Goal: Information Seeking & Learning: Learn about a topic

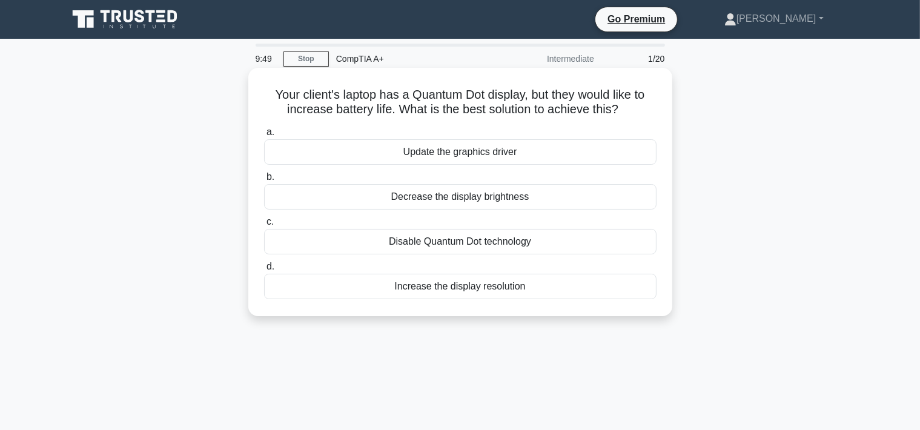
click at [501, 202] on div "Decrease the display brightness" at bounding box center [460, 196] width 393 height 25
click at [264, 181] on input "b. Decrease the display brightness" at bounding box center [264, 177] width 0 height 8
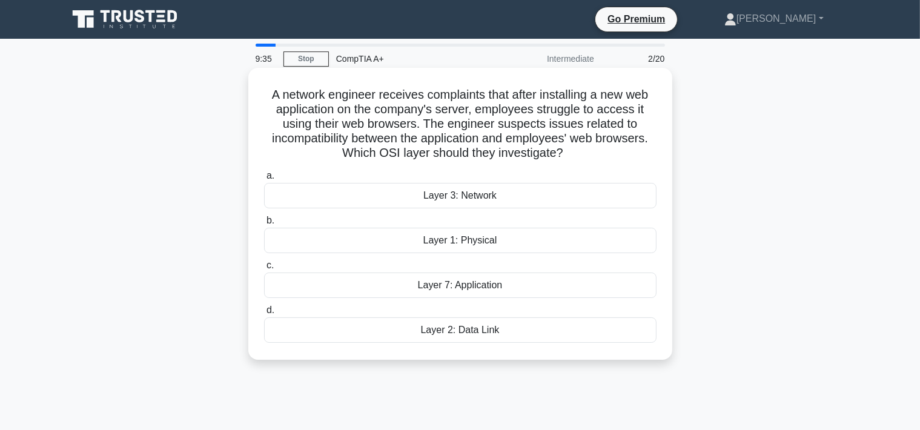
click at [464, 287] on div "Layer 7: Application" at bounding box center [460, 285] width 393 height 25
click at [264, 270] on input "c. Layer 7: Application" at bounding box center [264, 266] width 0 height 8
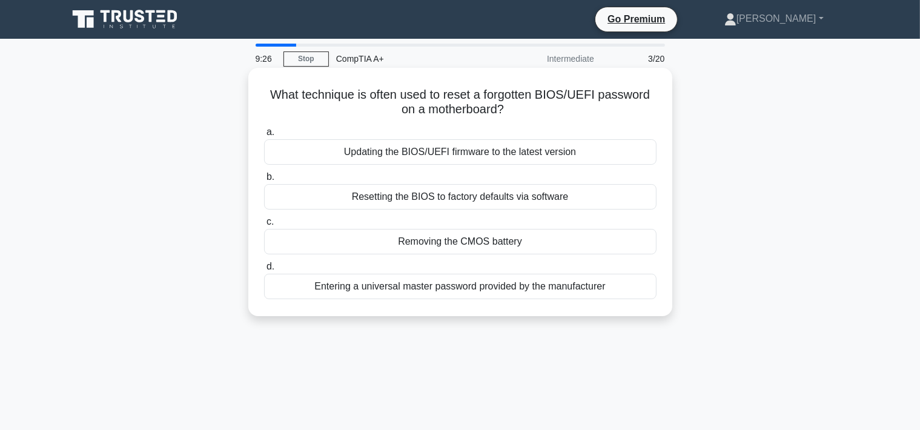
click at [458, 241] on div "Removing the CMOS battery" at bounding box center [460, 241] width 393 height 25
click at [264, 226] on input "c. Removing the CMOS battery" at bounding box center [264, 222] width 0 height 8
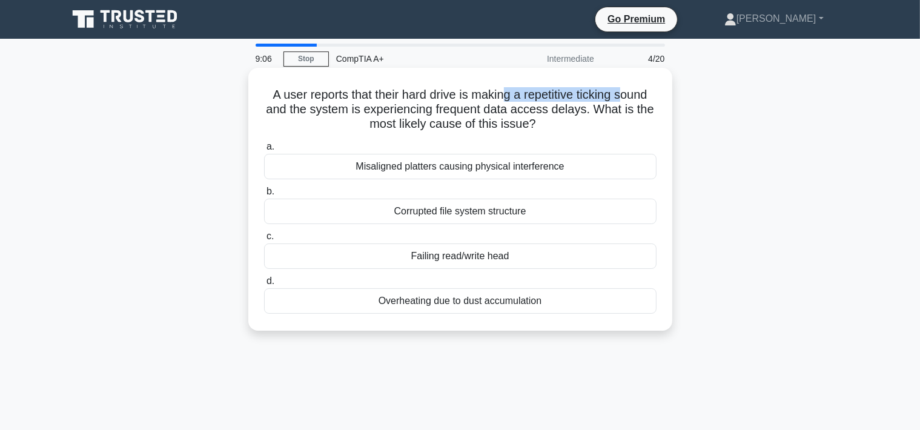
drag, startPoint x: 503, startPoint y: 94, endPoint x: 622, endPoint y: 96, distance: 119.4
click at [622, 96] on h5 "A user reports that their hard drive is making a repetitive ticking sound and t…" at bounding box center [460, 109] width 395 height 45
drag, startPoint x: 392, startPoint y: 115, endPoint x: 608, endPoint y: 118, distance: 215.8
click at [608, 118] on h5 "A user reports that their hard drive is making a repetitive ticking sound and t…" at bounding box center [460, 109] width 395 height 45
click at [457, 259] on div "Failing read/write head" at bounding box center [460, 256] width 393 height 25
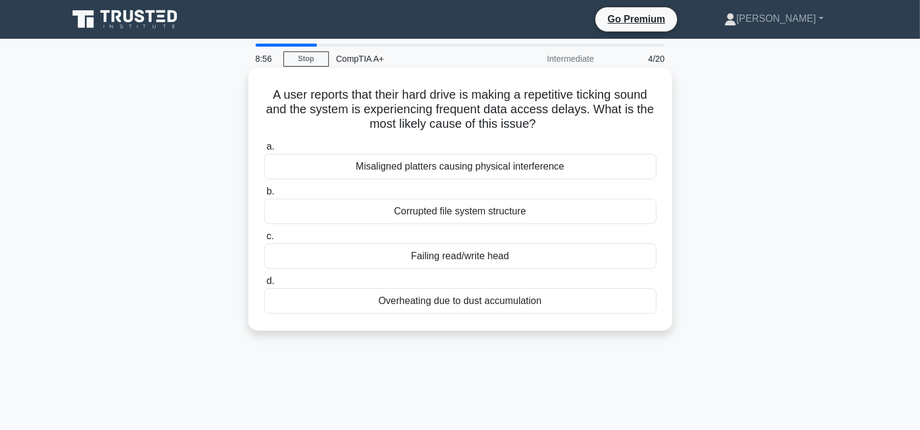
click at [264, 241] on input "c. Failing read/write head" at bounding box center [264, 237] width 0 height 8
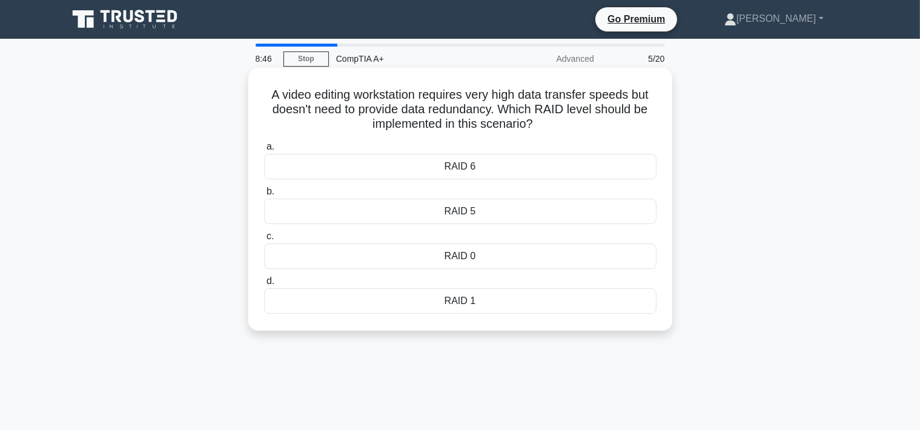
click at [474, 261] on div "RAID 0" at bounding box center [460, 256] width 393 height 25
click at [264, 241] on input "c. RAID 0" at bounding box center [264, 237] width 0 height 8
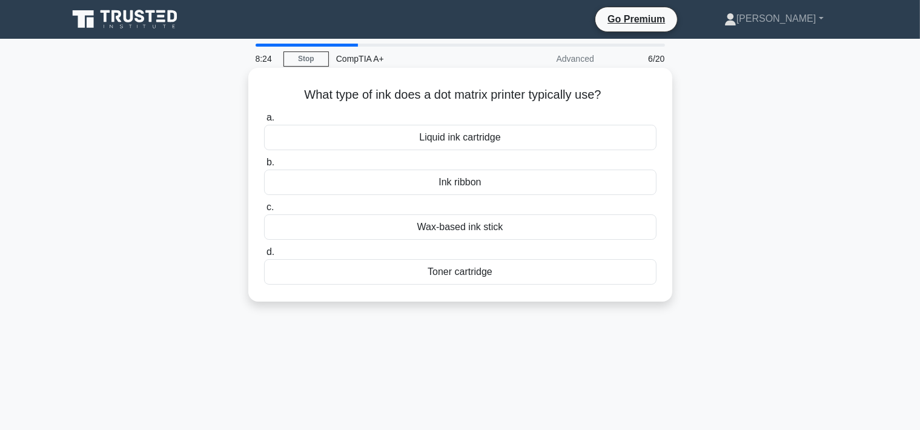
click at [457, 185] on div "Ink ribbon" at bounding box center [460, 182] width 393 height 25
click at [264, 167] on input "b. Ink ribbon" at bounding box center [264, 163] width 0 height 8
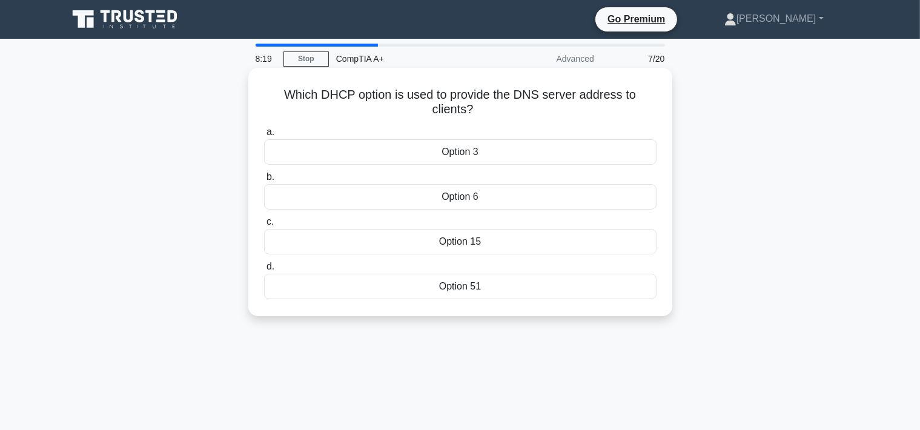
click at [452, 249] on div "Option 15" at bounding box center [460, 241] width 393 height 25
click at [264, 226] on input "c. Option 15" at bounding box center [264, 222] width 0 height 8
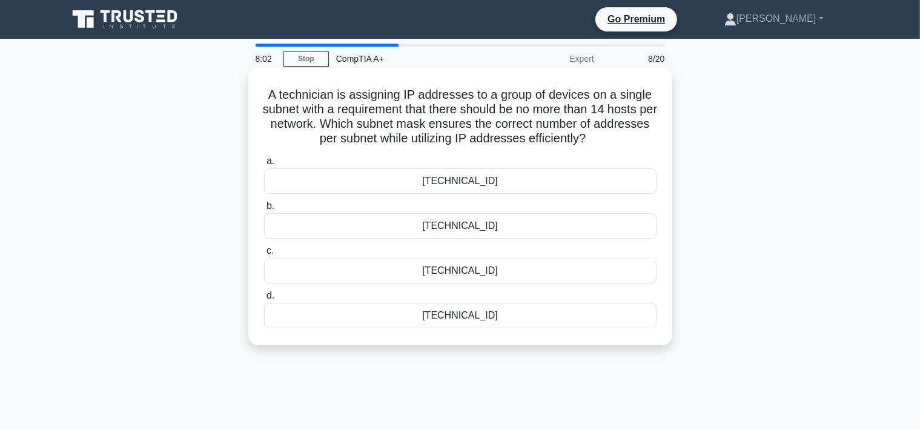
click at [448, 227] on div "255.255.255.240" at bounding box center [460, 225] width 393 height 25
click at [264, 210] on input "b. 255.255.255.240" at bounding box center [264, 206] width 0 height 8
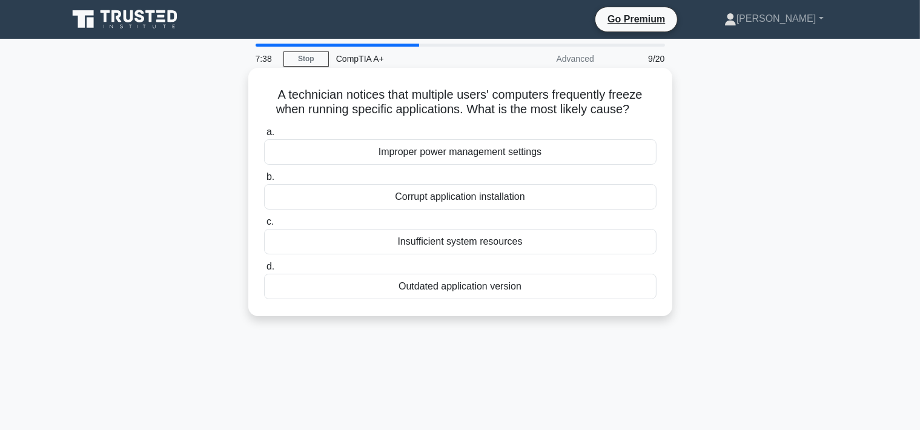
click at [407, 204] on div "Corrupt application installation" at bounding box center [460, 196] width 393 height 25
click at [264, 181] on input "b. Corrupt application installation" at bounding box center [264, 177] width 0 height 8
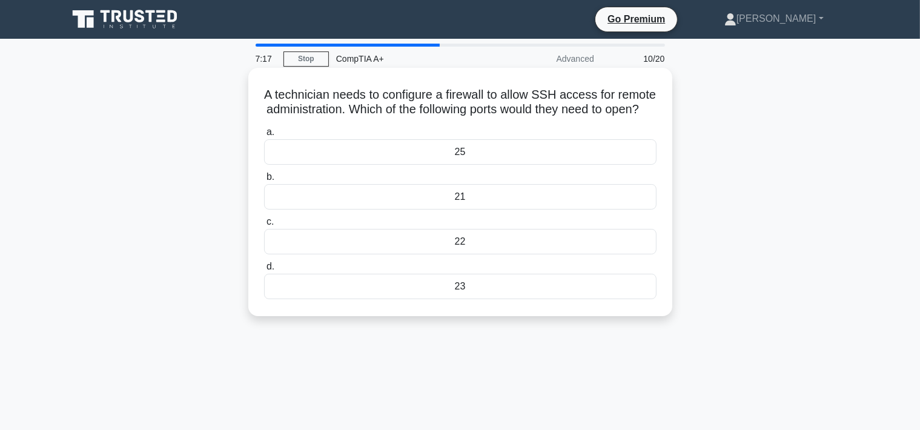
click at [451, 299] on div "23" at bounding box center [460, 286] width 393 height 25
click at [264, 271] on input "d. 23" at bounding box center [264, 267] width 0 height 8
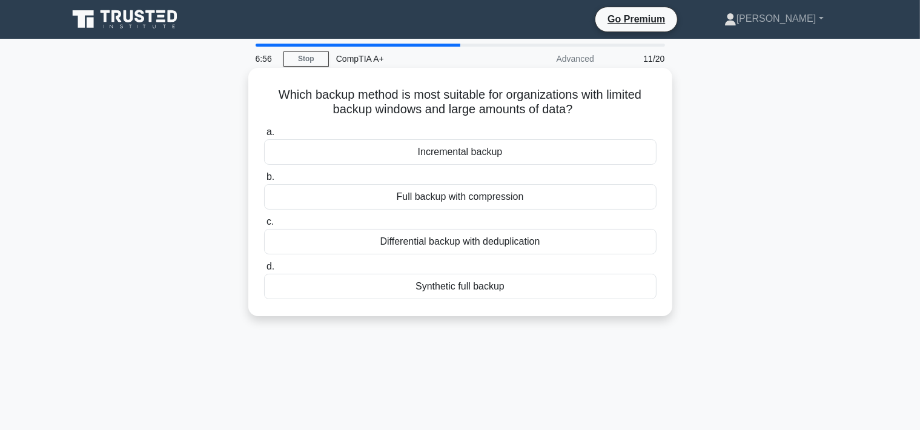
click at [450, 149] on div "Incremental backup" at bounding box center [460, 151] width 393 height 25
click at [264, 136] on input "a. Incremental backup" at bounding box center [264, 132] width 0 height 8
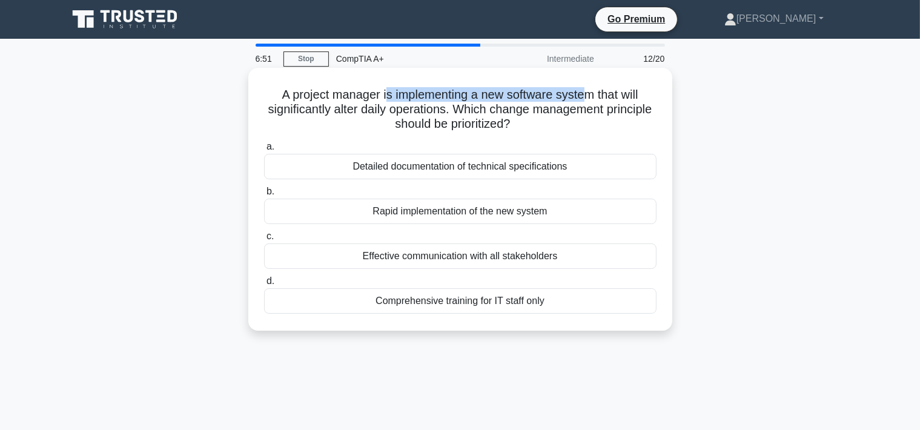
drag, startPoint x: 385, startPoint y: 97, endPoint x: 584, endPoint y: 96, distance: 198.8
click at [584, 96] on h5 "A project manager is implementing a new software system that will significantly…" at bounding box center [460, 109] width 395 height 45
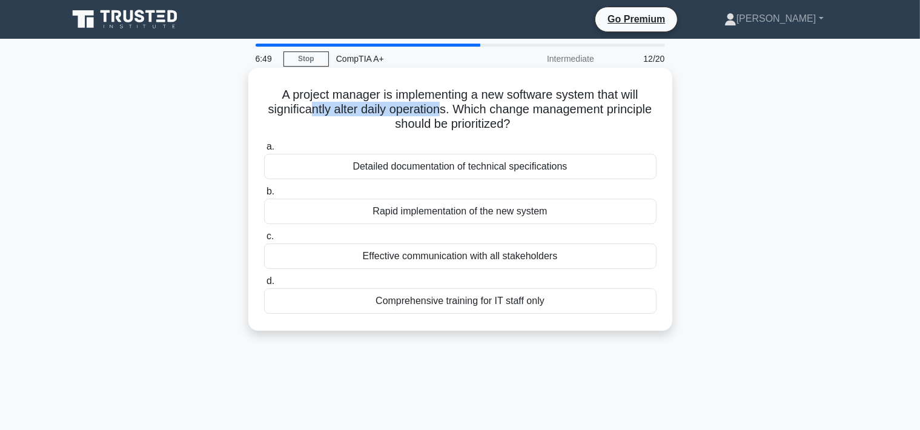
drag, startPoint x: 309, startPoint y: 104, endPoint x: 445, endPoint y: 105, distance: 135.7
click at [445, 105] on h5 "A project manager is implementing a new software system that will significantly…" at bounding box center [460, 109] width 395 height 45
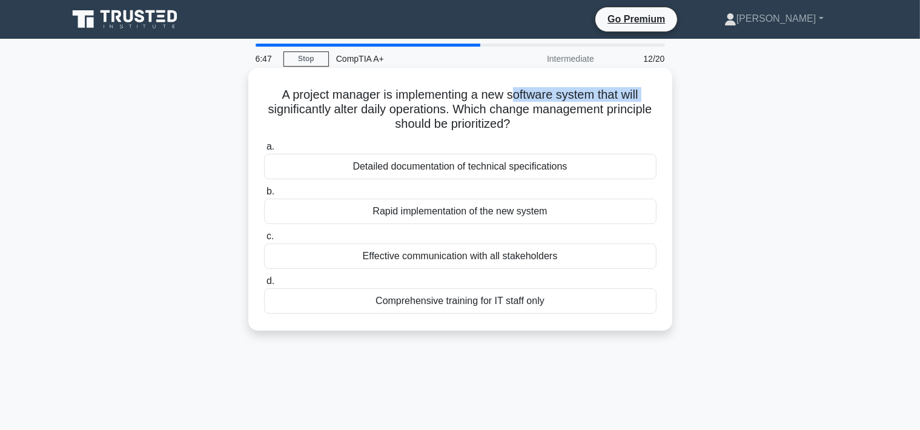
drag, startPoint x: 511, startPoint y: 97, endPoint x: 653, endPoint y: 96, distance: 141.8
click at [653, 96] on h5 "A project manager is implementing a new software system that will significantly…" at bounding box center [460, 109] width 395 height 45
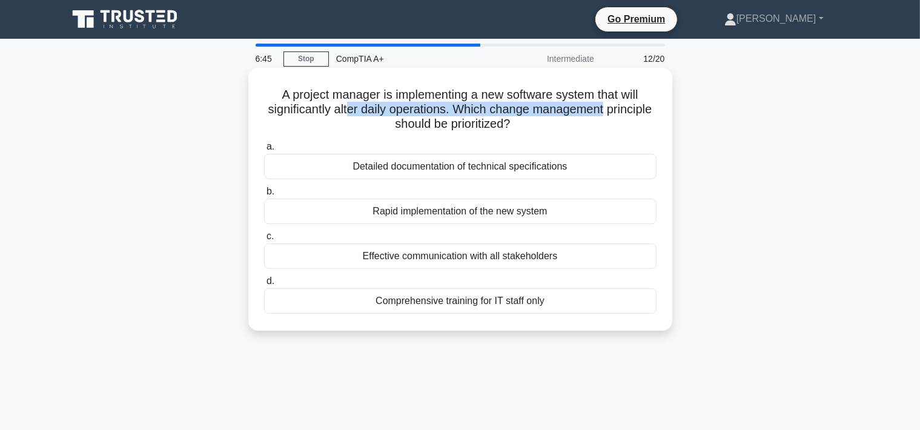
drag, startPoint x: 350, startPoint y: 111, endPoint x: 603, endPoint y: 115, distance: 252.7
click at [603, 115] on h5 "A project manager is implementing a new software system that will significantly…" at bounding box center [460, 109] width 395 height 45
click at [533, 122] on h5 "A project manager is implementing a new software system that will significantly…" at bounding box center [460, 109] width 395 height 45
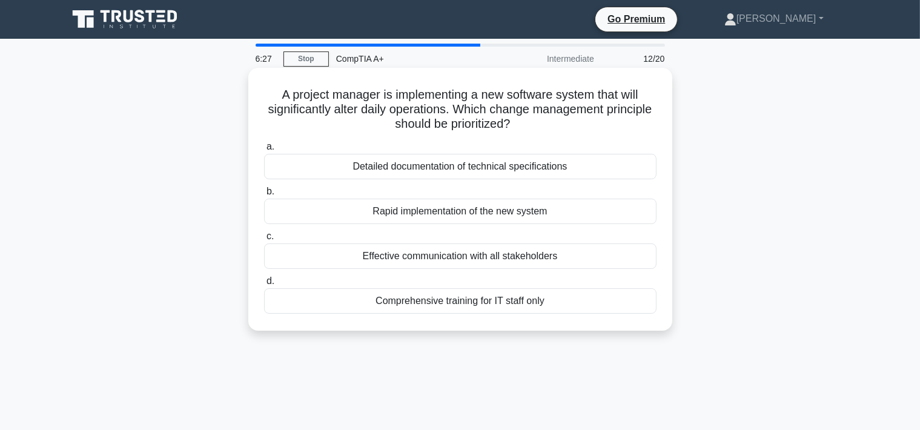
click at [422, 259] on div "Effective communication with all stakeholders" at bounding box center [460, 256] width 393 height 25
click at [264, 241] on input "c. Effective communication with all stakeholders" at bounding box center [264, 237] width 0 height 8
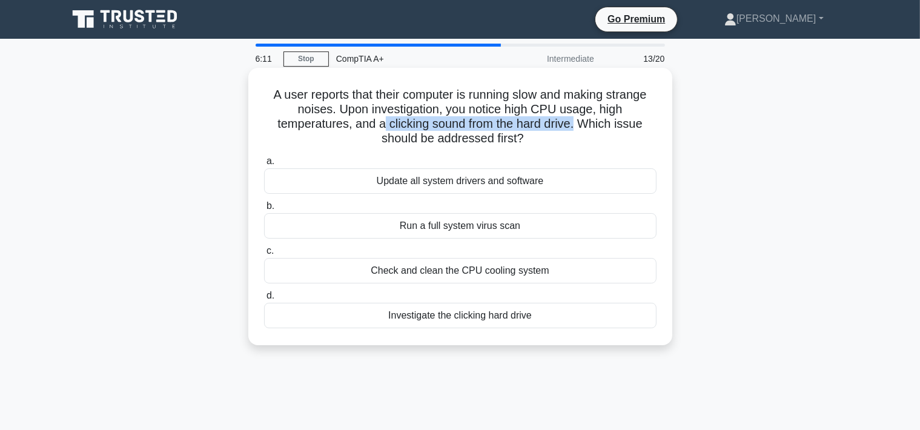
drag, startPoint x: 383, startPoint y: 125, endPoint x: 575, endPoint y: 123, distance: 192.1
click at [575, 123] on h5 "A user reports that their computer is running slow and making strange noises. U…" at bounding box center [460, 116] width 395 height 59
drag, startPoint x: 424, startPoint y: 139, endPoint x: 539, endPoint y: 139, distance: 115.1
click at [539, 139] on h5 "A user reports that their computer is running slow and making strange noises. U…" at bounding box center [460, 116] width 395 height 59
click at [442, 313] on div "Investigate the clicking hard drive" at bounding box center [460, 315] width 393 height 25
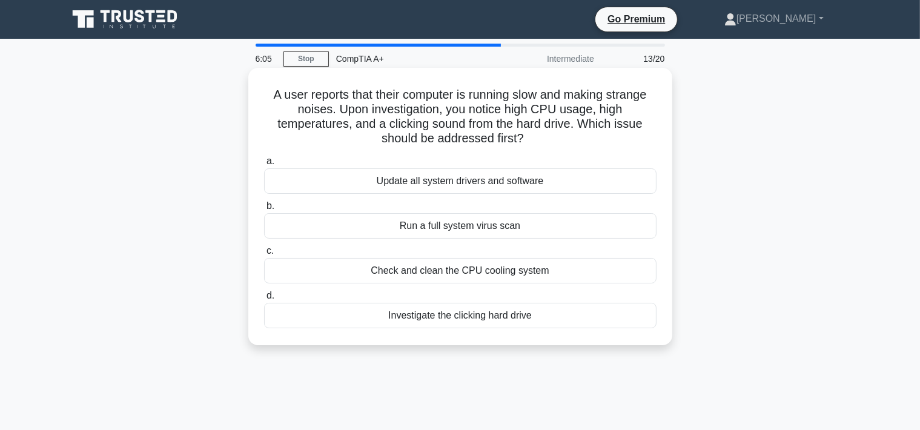
click at [264, 300] on input "d. Investigate the clicking hard drive" at bounding box center [264, 296] width 0 height 8
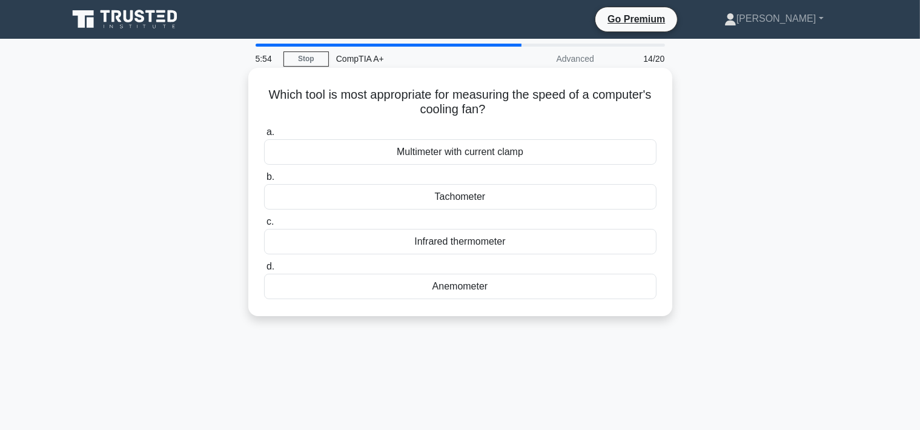
click at [447, 202] on div "Tachometer" at bounding box center [460, 196] width 393 height 25
click at [264, 181] on input "b. Tachometer" at bounding box center [264, 177] width 0 height 8
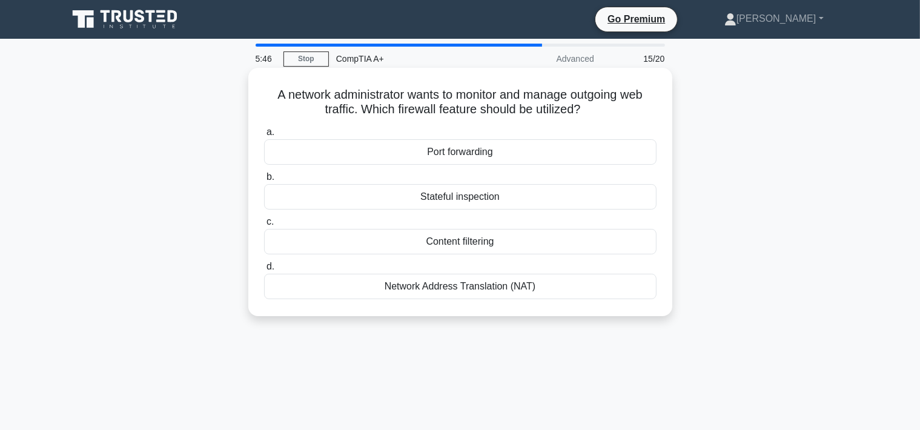
click at [462, 243] on div "Content filtering" at bounding box center [460, 241] width 393 height 25
click at [264, 226] on input "c. Content filtering" at bounding box center [264, 222] width 0 height 8
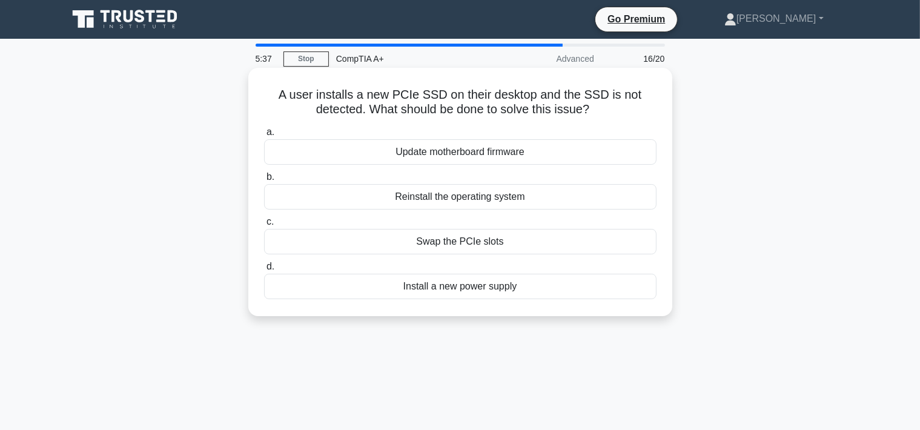
click at [465, 154] on div "Update motherboard firmware" at bounding box center [460, 151] width 393 height 25
click at [264, 136] on input "a. Update motherboard firmware" at bounding box center [264, 132] width 0 height 8
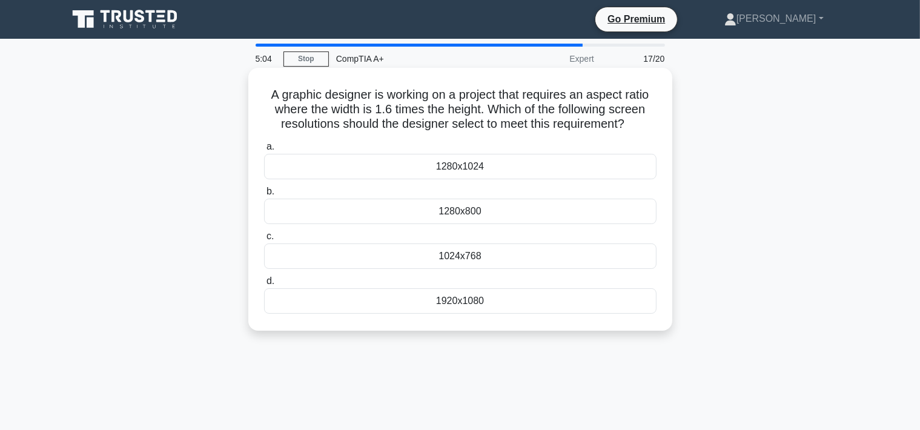
click at [442, 310] on div "1920x1080" at bounding box center [460, 300] width 393 height 25
click at [264, 285] on input "d. 1920x1080" at bounding box center [264, 282] width 0 height 8
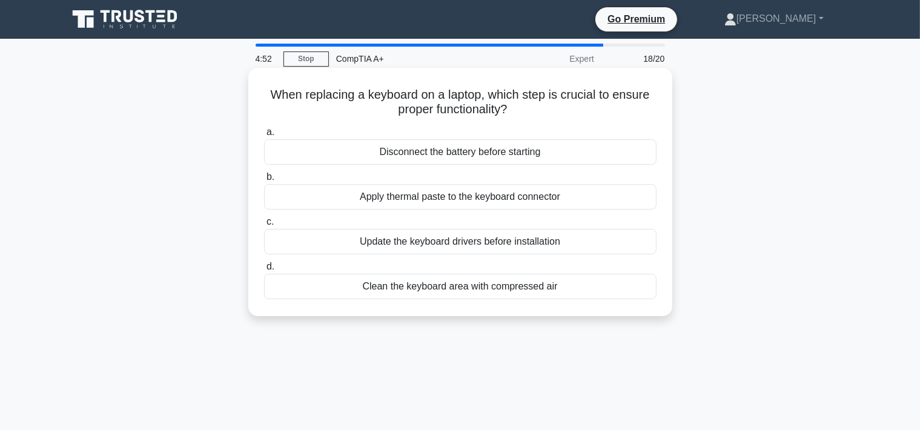
click at [465, 158] on div "Disconnect the battery before starting" at bounding box center [460, 151] width 393 height 25
click at [264, 136] on input "a. Disconnect the battery before starting" at bounding box center [264, 132] width 0 height 8
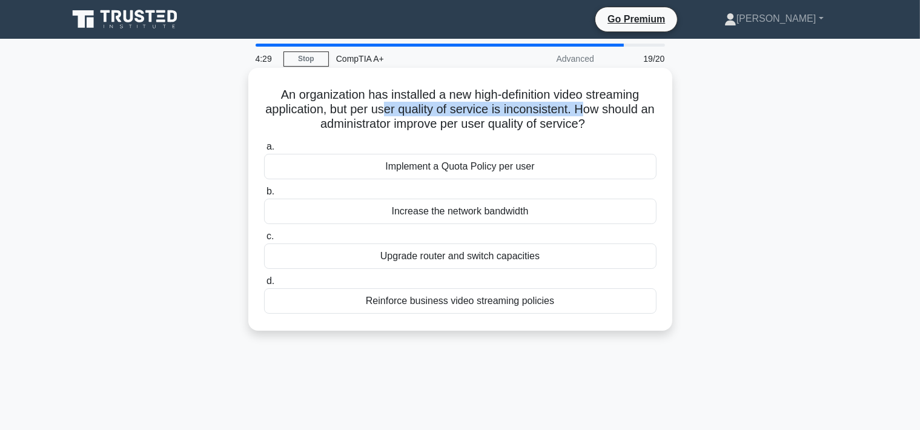
drag, startPoint x: 387, startPoint y: 103, endPoint x: 579, endPoint y: 113, distance: 192.3
click at [579, 113] on h5 "An organization has installed a new high-definition video streaming application…" at bounding box center [460, 109] width 395 height 45
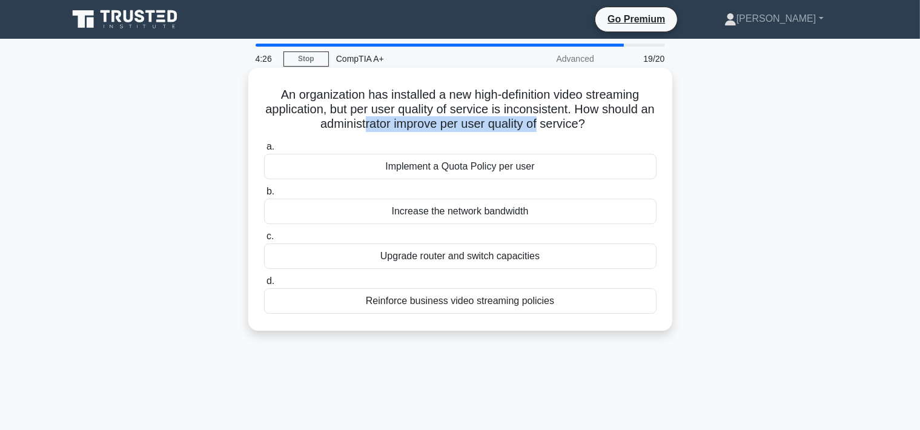
drag, startPoint x: 365, startPoint y: 128, endPoint x: 537, endPoint y: 128, distance: 171.5
click at [537, 128] on h5 "An organization has installed a new high-definition video streaming application…" at bounding box center [460, 109] width 395 height 45
click at [391, 253] on div "Upgrade router and switch capacities" at bounding box center [460, 256] width 393 height 25
click at [264, 241] on input "c. Upgrade router and switch capacities" at bounding box center [264, 237] width 0 height 8
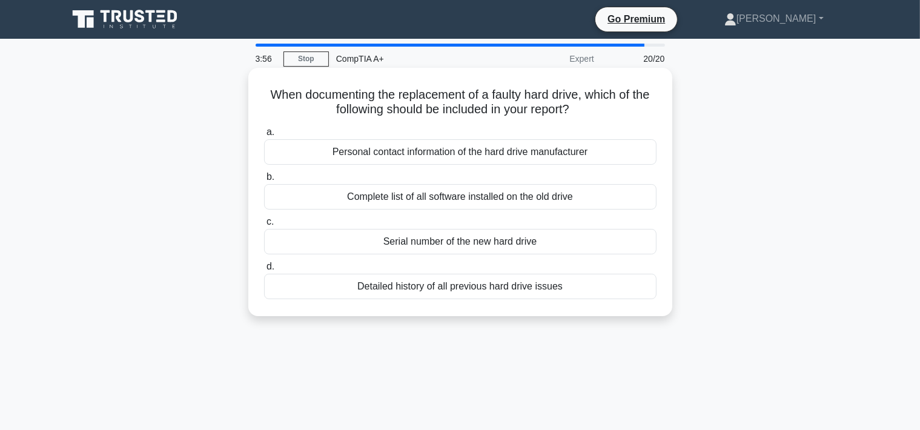
click at [430, 285] on div "Detailed history of all previous hard drive issues" at bounding box center [460, 286] width 393 height 25
click at [264, 271] on input "d. Detailed history of all previous hard drive issues" at bounding box center [264, 267] width 0 height 8
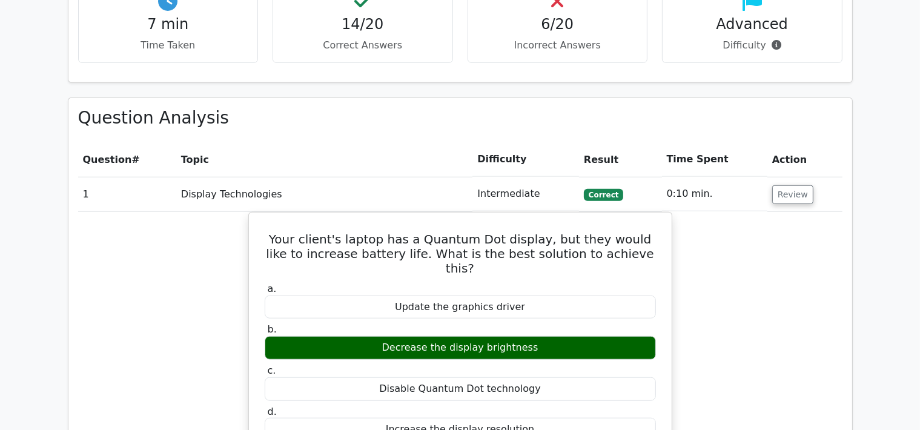
scroll to position [1194, 0]
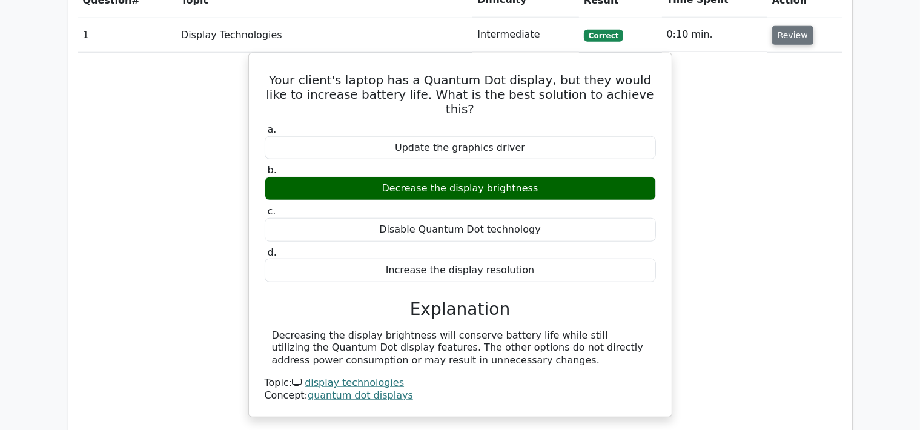
click at [777, 26] on button "Review" at bounding box center [793, 35] width 41 height 19
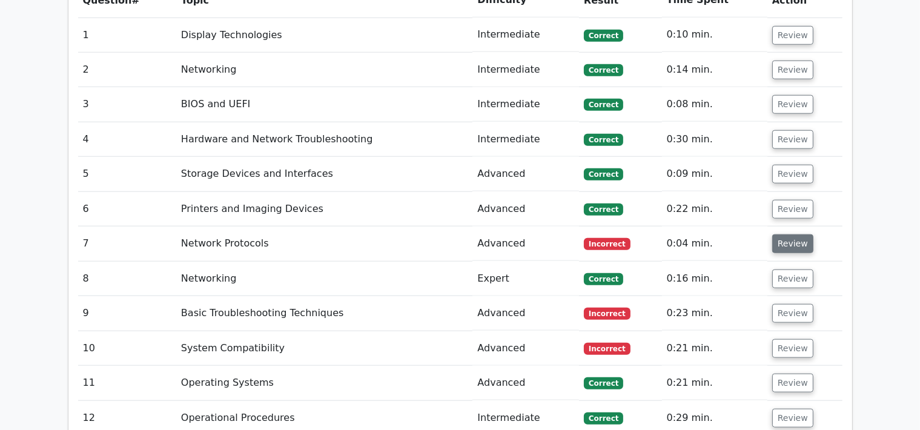
click at [784, 235] on button "Review" at bounding box center [793, 244] width 41 height 19
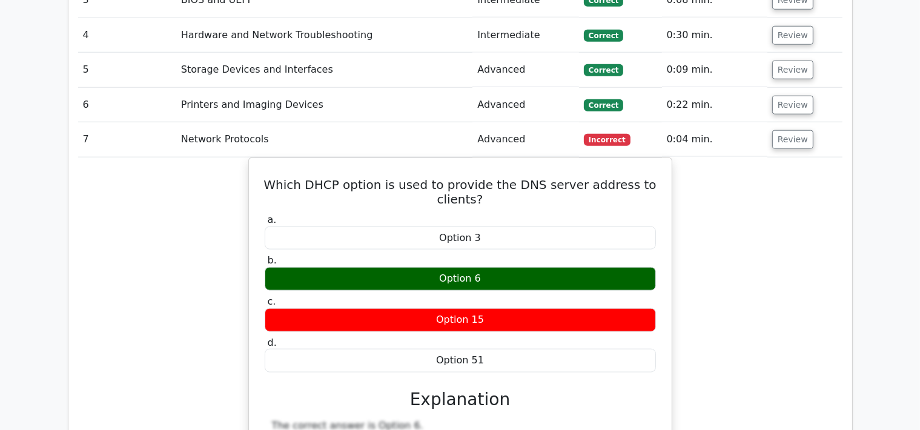
scroll to position [1365, 0]
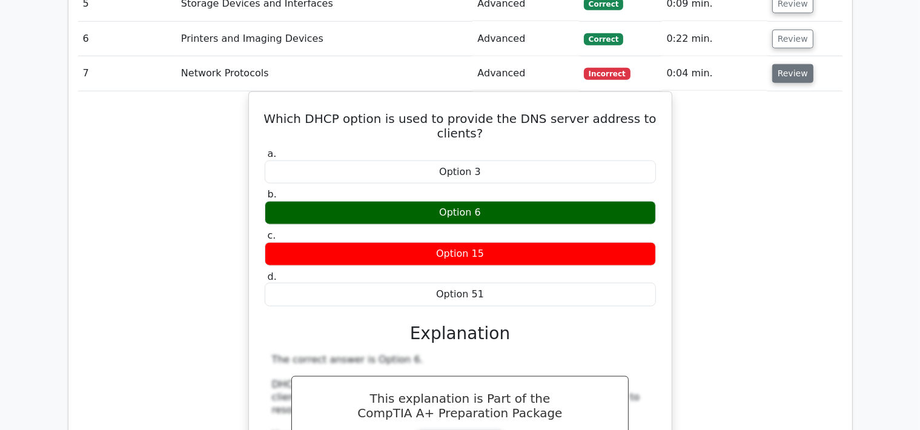
click at [797, 64] on button "Review" at bounding box center [793, 73] width 41 height 19
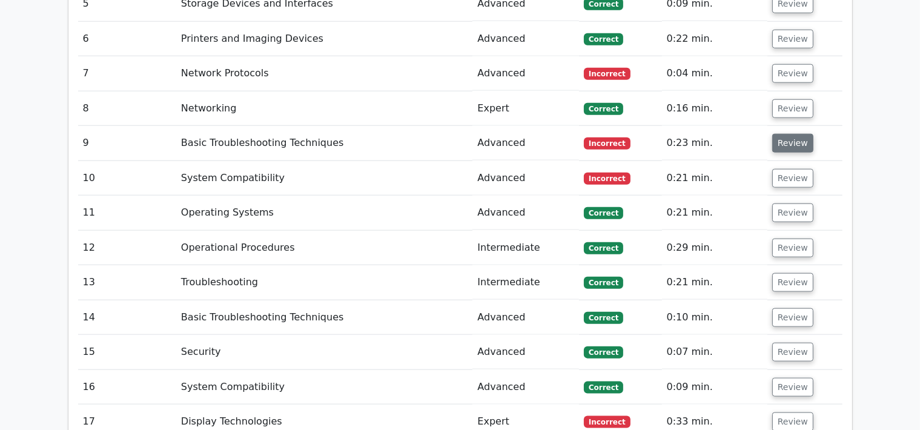
click at [789, 134] on button "Review" at bounding box center [793, 143] width 41 height 19
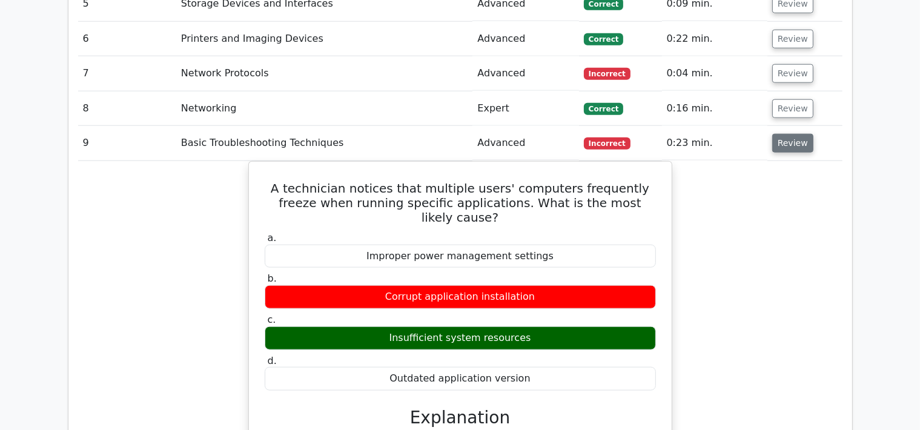
click at [789, 134] on button "Review" at bounding box center [793, 143] width 41 height 19
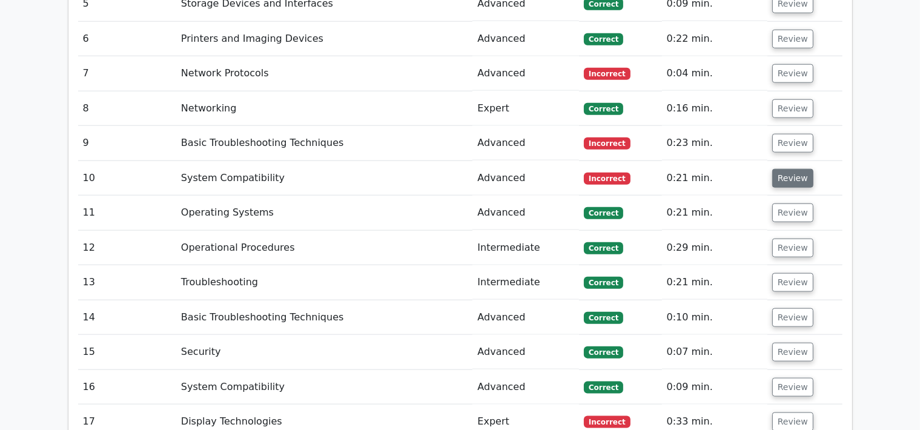
click at [789, 169] on button "Review" at bounding box center [793, 178] width 41 height 19
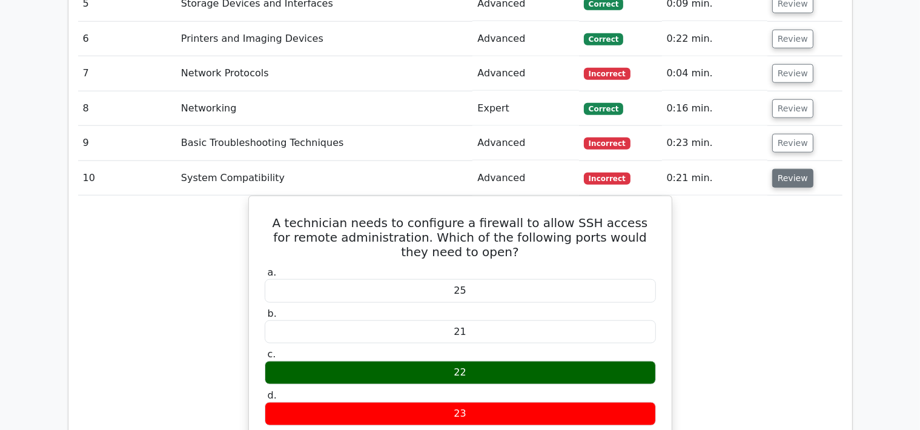
click at [789, 169] on button "Review" at bounding box center [793, 178] width 41 height 19
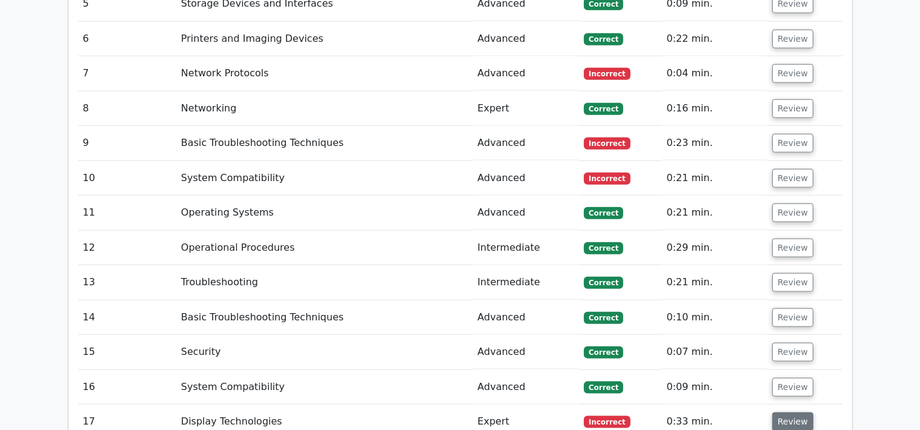
click at [790, 413] on button "Review" at bounding box center [793, 422] width 41 height 19
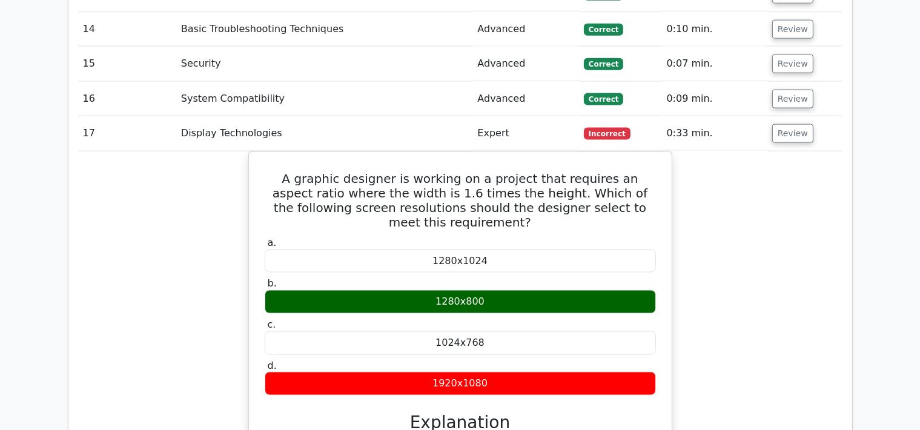
scroll to position [1706, 0]
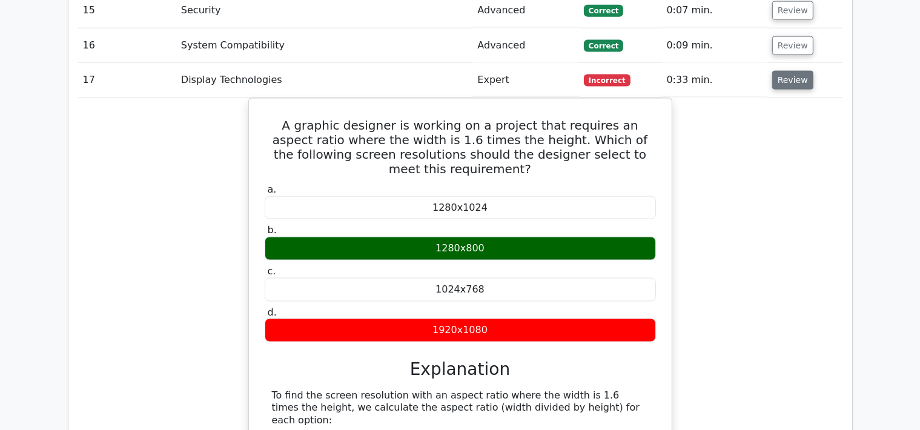
click at [789, 71] on button "Review" at bounding box center [793, 80] width 41 height 19
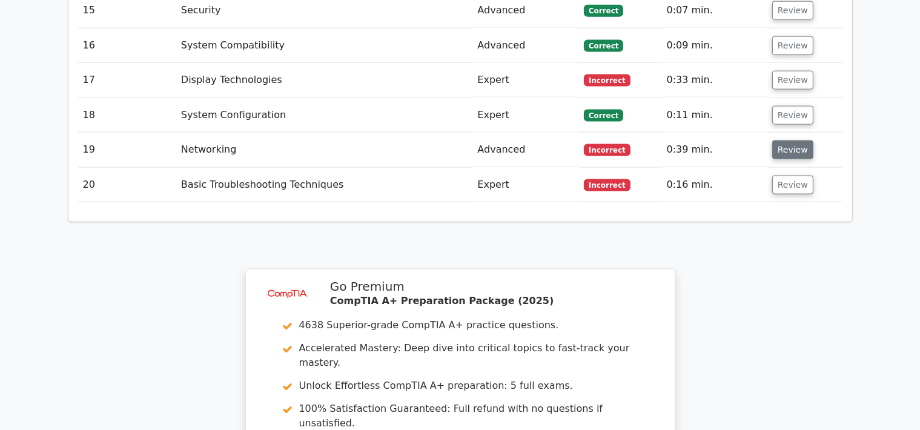
click at [782, 141] on button "Review" at bounding box center [793, 150] width 41 height 19
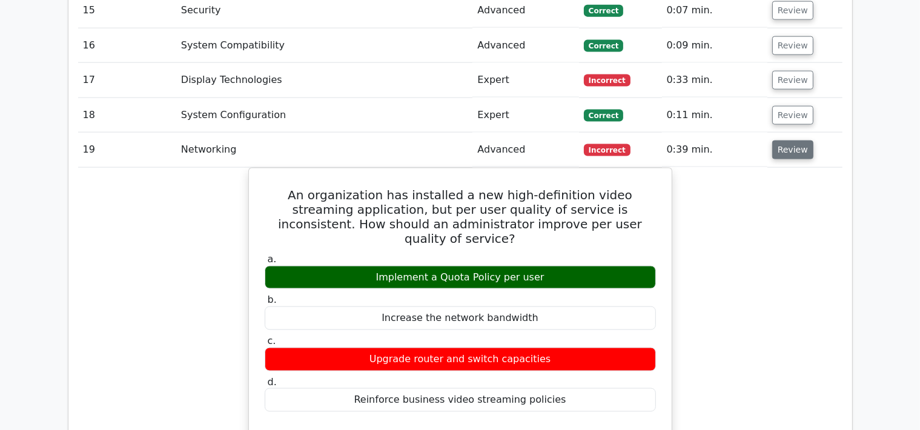
click at [788, 141] on button "Review" at bounding box center [793, 150] width 41 height 19
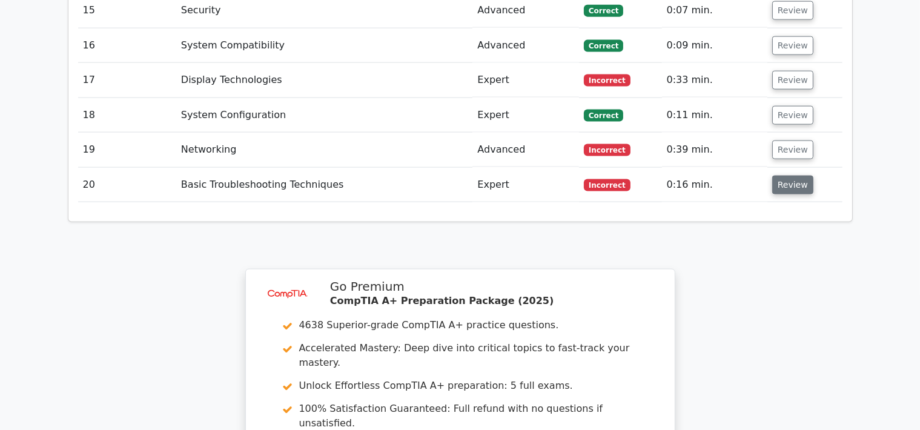
click at [784, 176] on button "Review" at bounding box center [793, 185] width 41 height 19
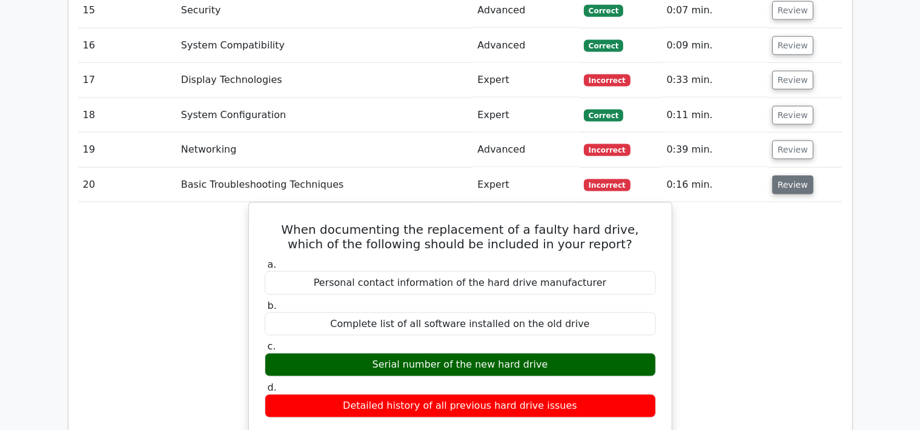
click at [780, 176] on button "Review" at bounding box center [793, 185] width 41 height 19
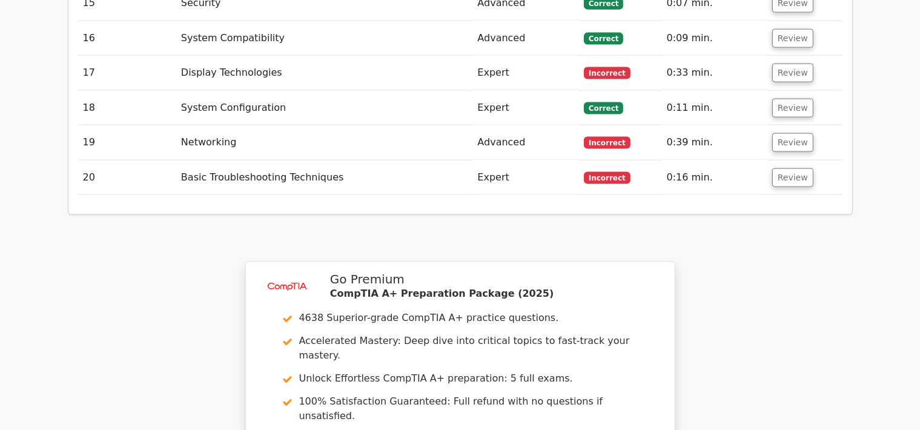
scroll to position [1971, 0]
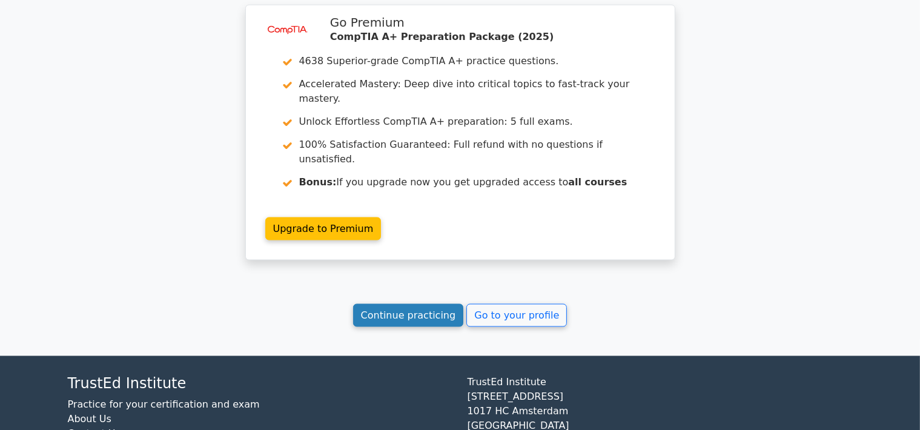
click at [418, 304] on link "Continue practicing" at bounding box center [408, 315] width 111 height 23
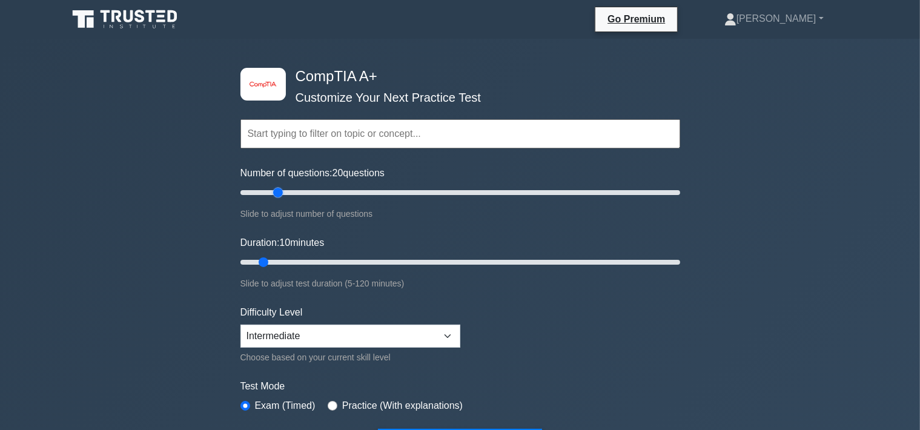
drag, startPoint x: 258, startPoint y: 194, endPoint x: 276, endPoint y: 195, distance: 18.8
type input "20"
click at [276, 195] on input "Number of questions: 20 questions" at bounding box center [461, 192] width 440 height 15
